Goal: Find specific page/section: Find specific page/section

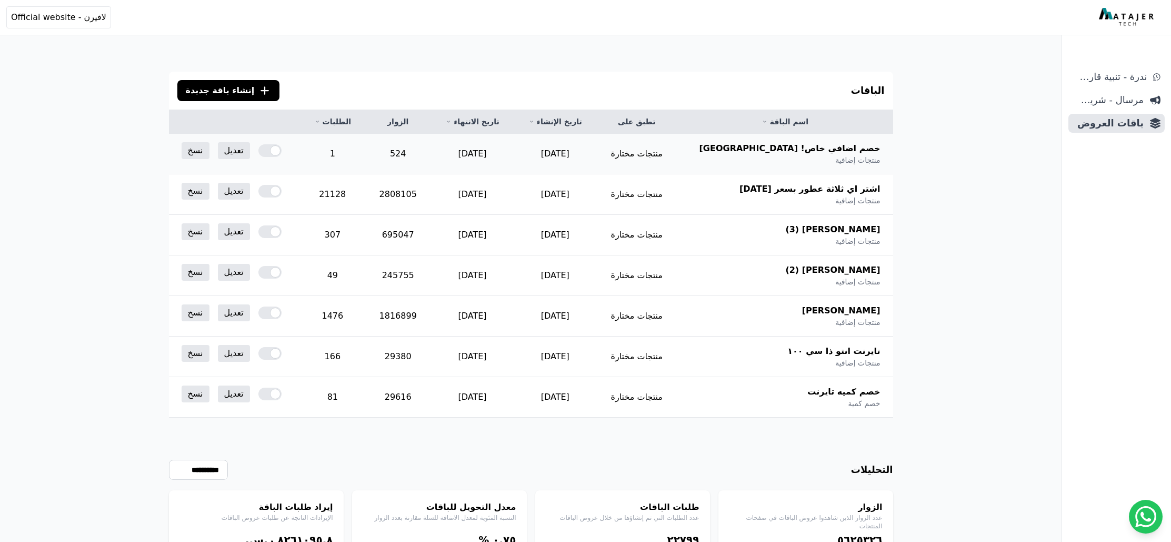
click at [349, 149] on td "1" at bounding box center [332, 154] width 65 height 41
click at [360, 149] on td "1" at bounding box center [332, 154] width 65 height 41
click at [855, 149] on span "خصم اضافي خاص! [GEOGRAPHIC_DATA]" at bounding box center [790, 148] width 181 height 13
click at [1106, 101] on span "مرسال - شريط دعاية" at bounding box center [1108, 100] width 71 height 15
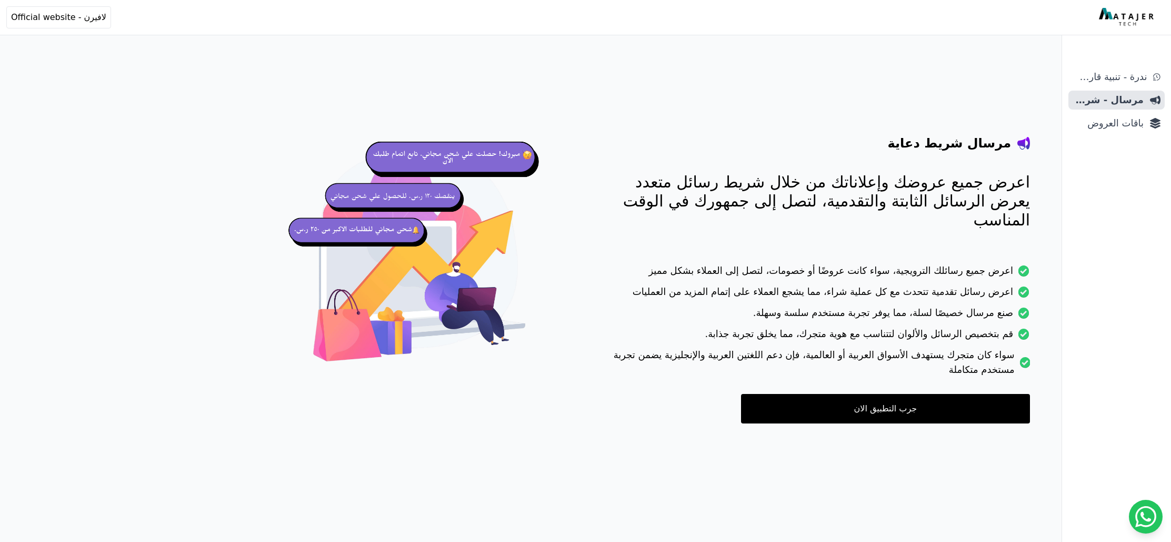
click at [904, 394] on link "جرب التطبيق الان" at bounding box center [885, 408] width 289 height 29
